Goal: Check status

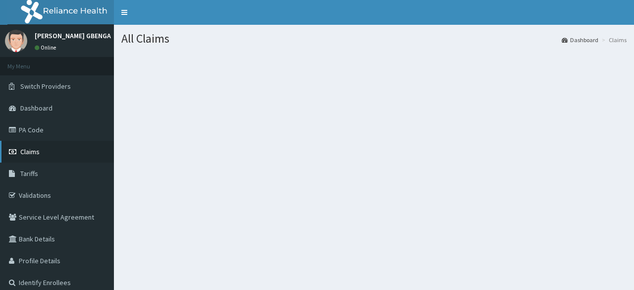
click at [44, 148] on link "Claims" at bounding box center [57, 152] width 114 height 22
